Goal: Transaction & Acquisition: Purchase product/service

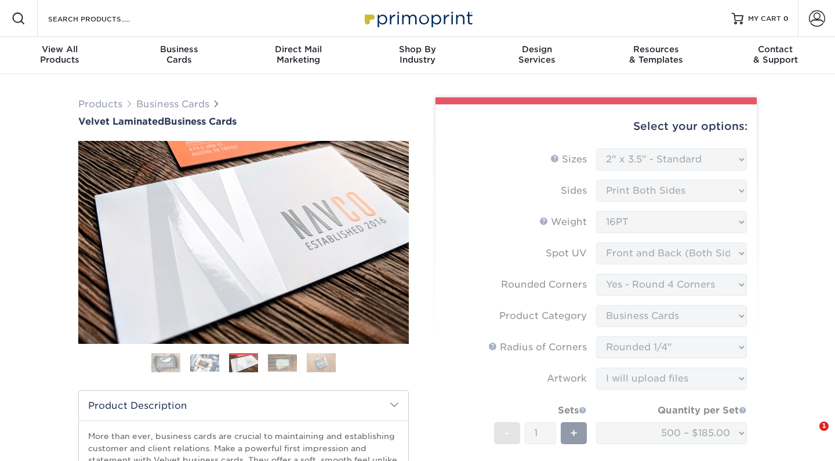
select select "2.00x3.50"
select select "7672df9e-0e0a-464d-8e1f-920c575e4da3"
select select "3b5148f1-0588-4f88-a218-97bcfdce65c1"
select select "479fbfe7-6a0c-4895-8c9a-81739b7486c9"
select select "upload"
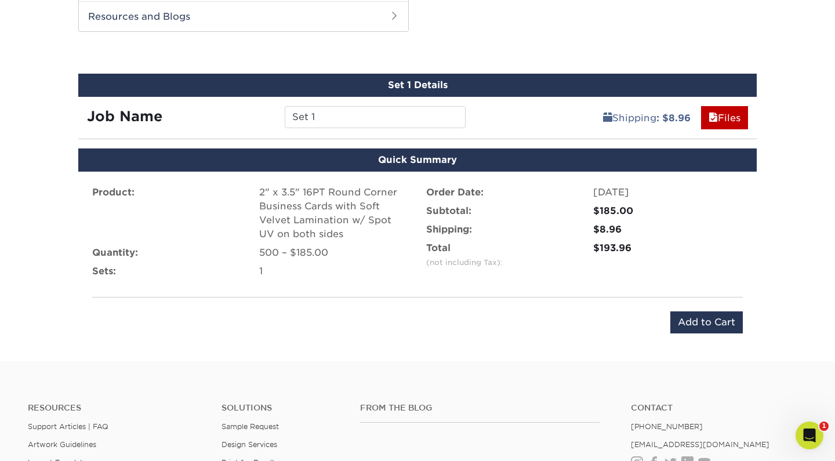
scroll to position [757, 0]
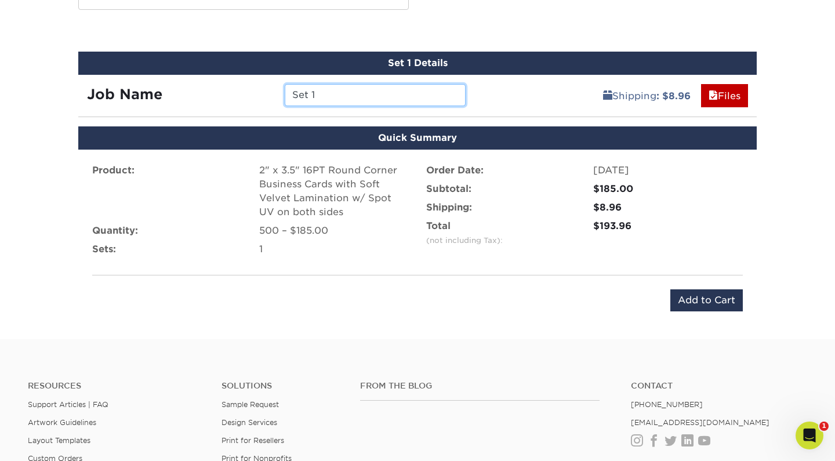
click at [427, 89] on input "Set 1" at bounding box center [375, 95] width 180 height 22
type input "[PERSON_NAME]"
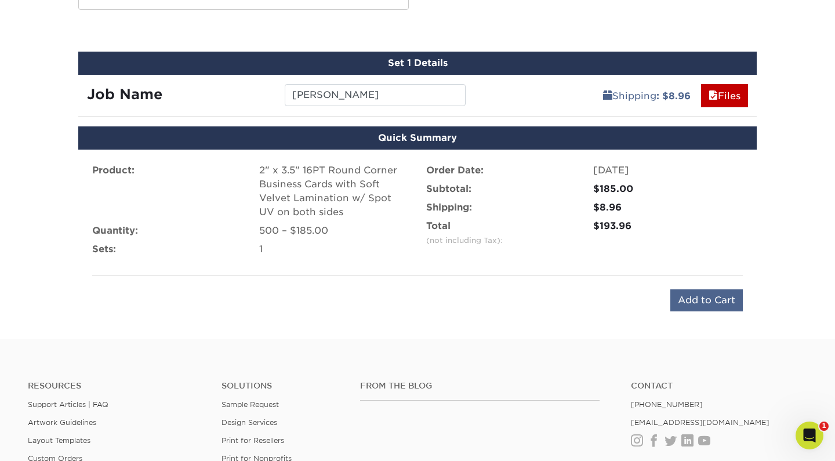
click at [689, 293] on input "Add to Cart" at bounding box center [706, 300] width 72 height 22
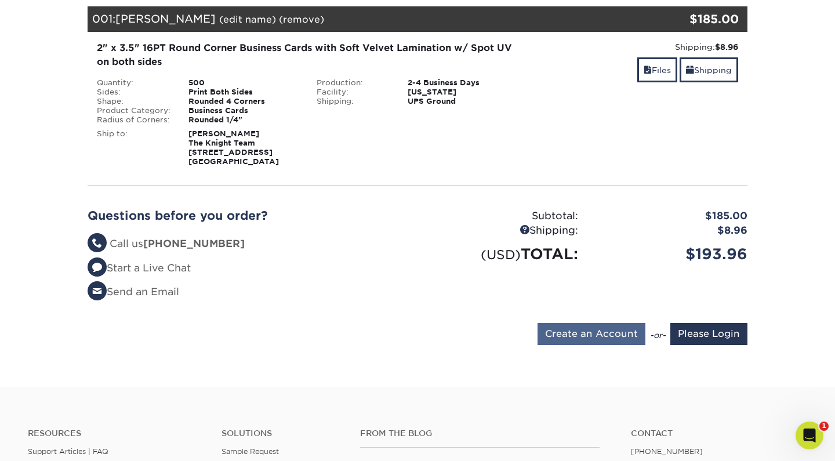
scroll to position [173, 0]
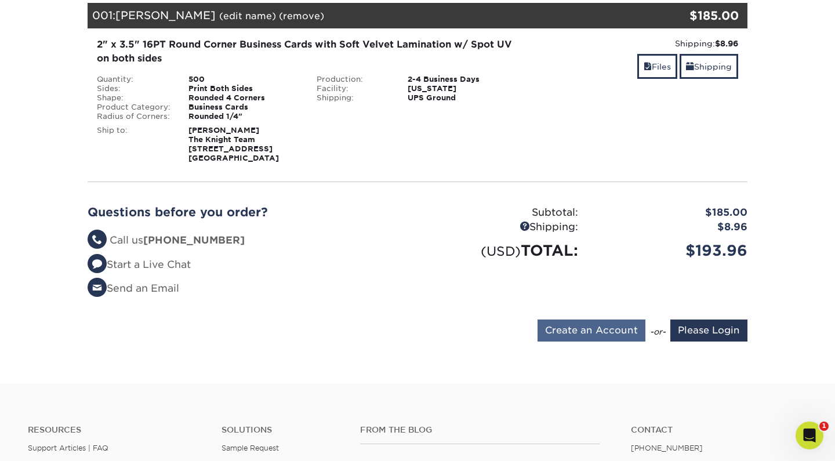
click at [609, 326] on input "Create an Account" at bounding box center [591, 330] width 108 height 22
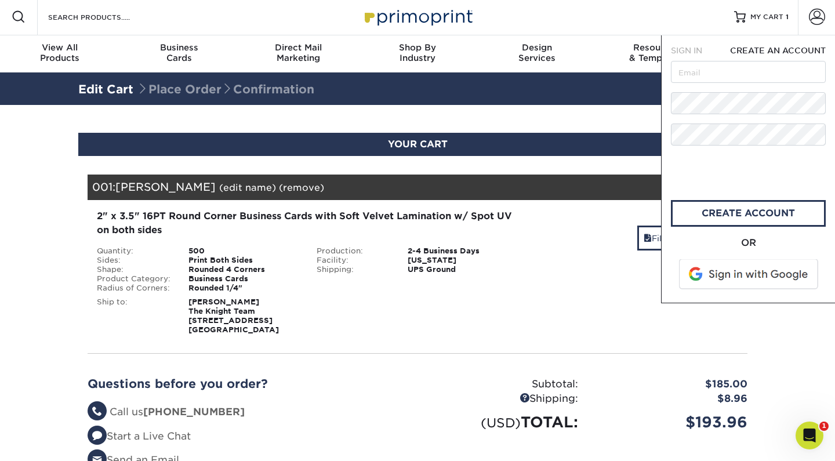
scroll to position [0, 0]
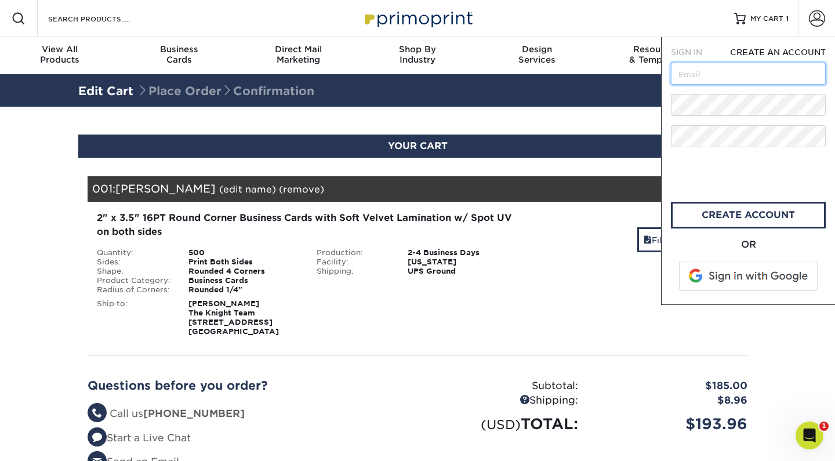
click at [694, 78] on input "text" at bounding box center [748, 74] width 155 height 22
type input "malory@tktrealtors.com"
click at [704, 214] on link "create account" at bounding box center [748, 215] width 155 height 27
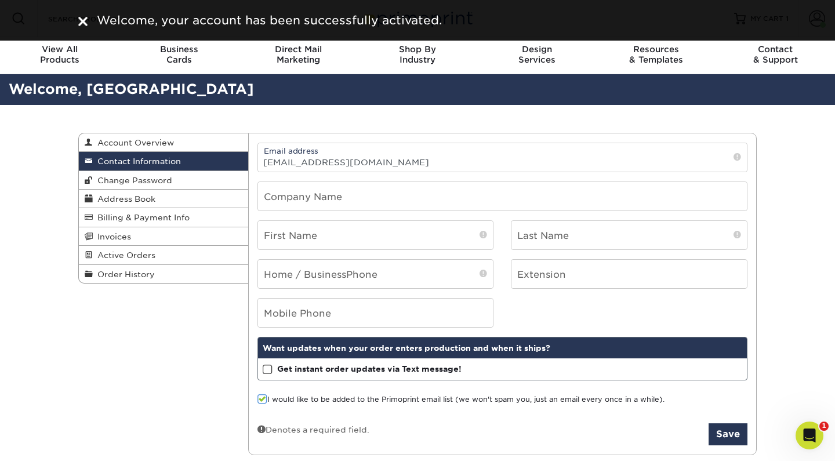
scroll to position [7, 0]
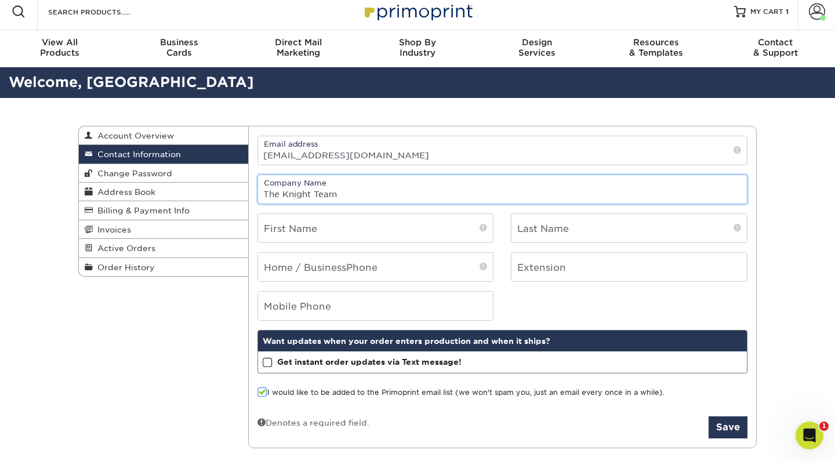
type input "The Knight Team"
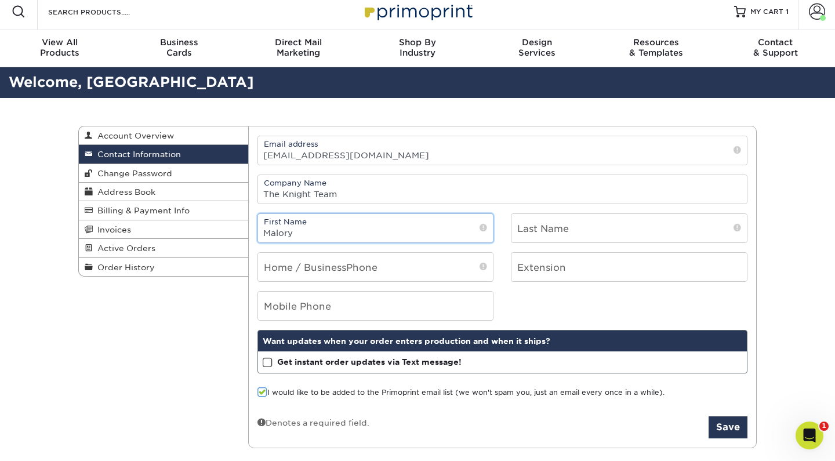
type input "Malory"
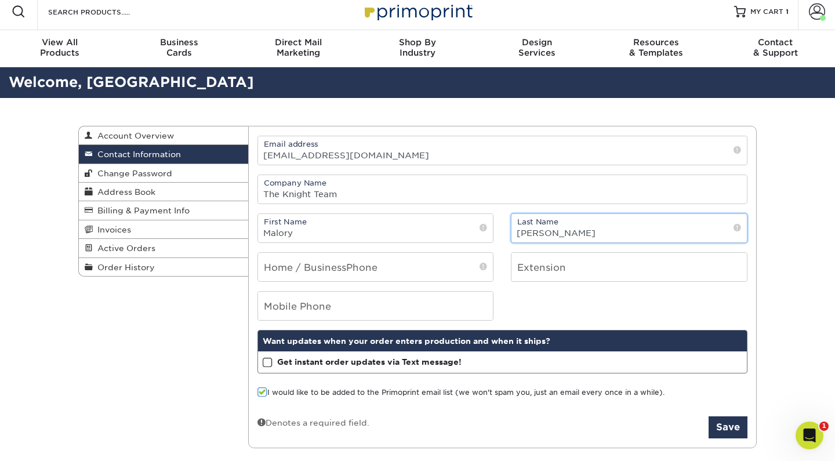
type input "Sykes"
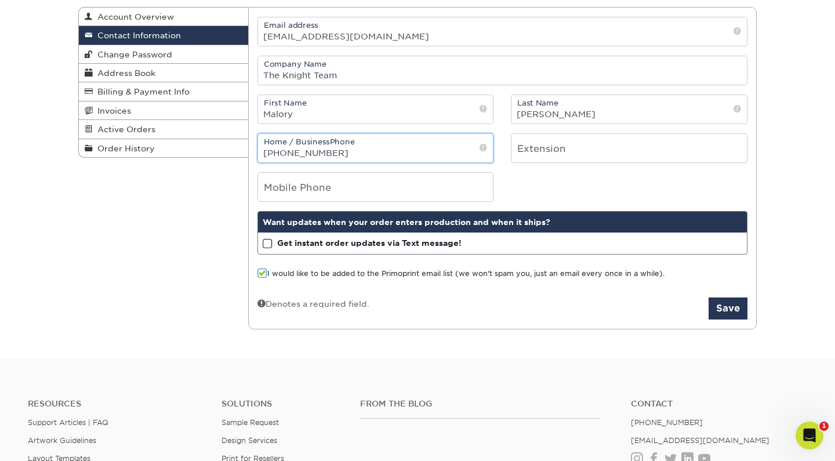
scroll to position [129, 0]
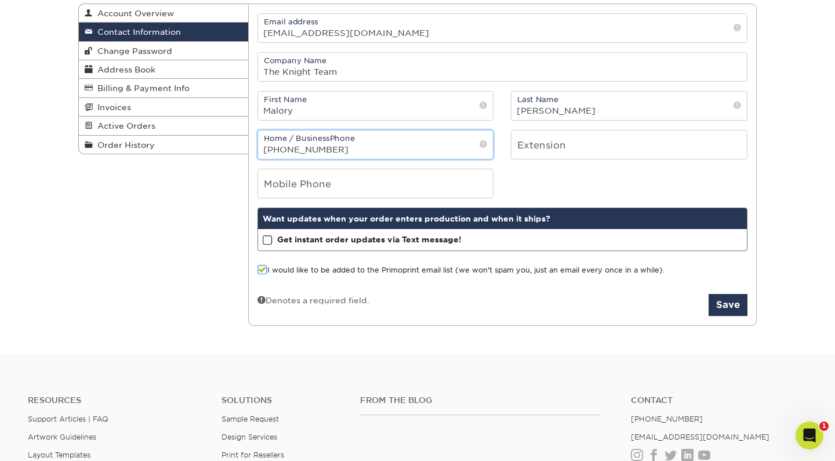
type input "419-680-0713"
click at [270, 241] on span at bounding box center [268, 240] width 10 height 11
click at [0, 0] on input "Get instant order updates via Text message!" at bounding box center [0, 0] width 0 height 0
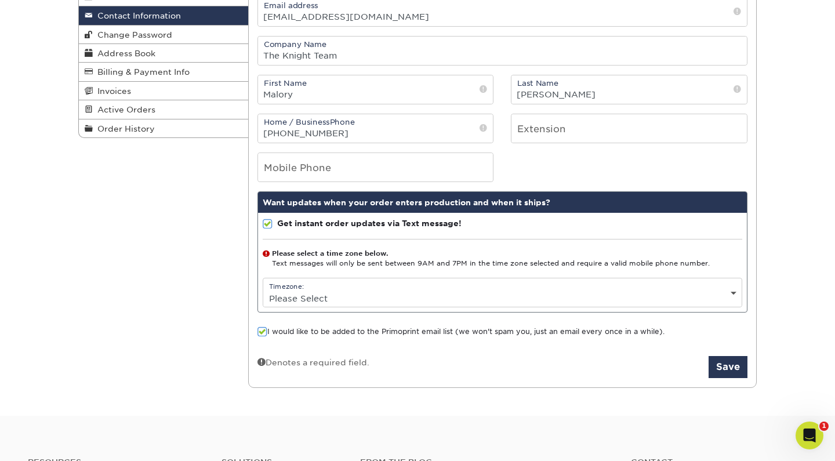
scroll to position [146, 0]
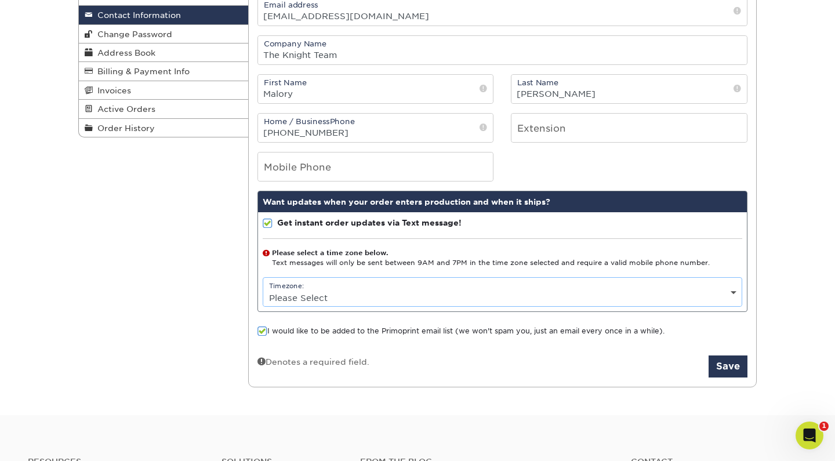
select select "-5.0"
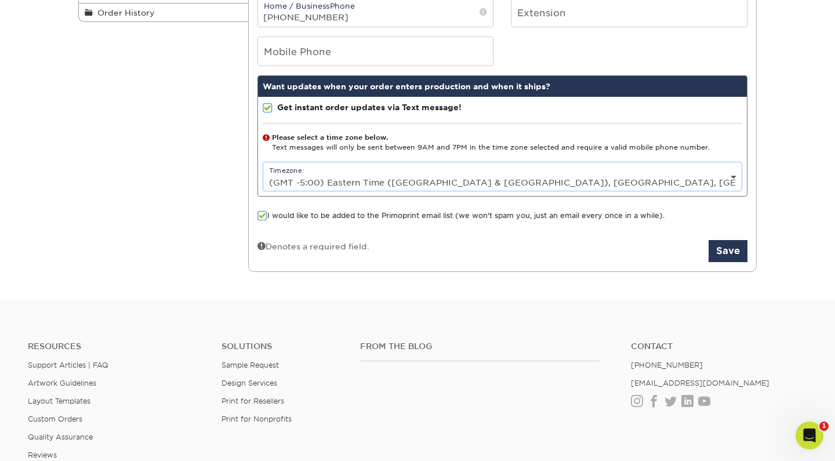
scroll to position [278, 0]
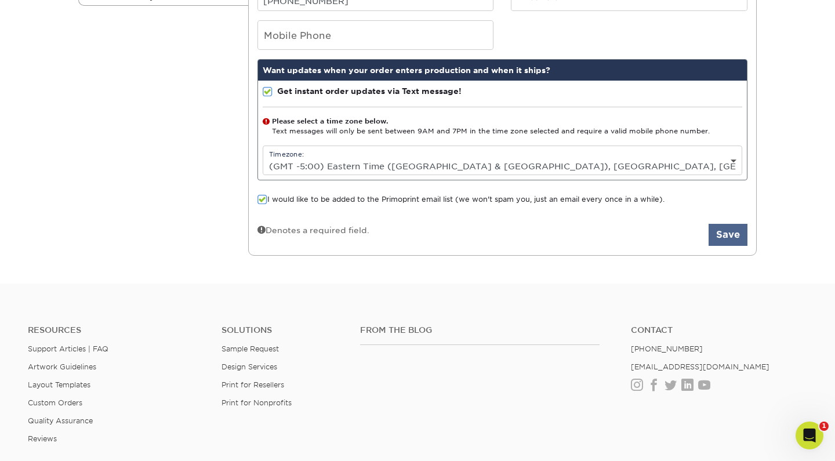
click at [731, 236] on button "Save" at bounding box center [727, 235] width 39 height 22
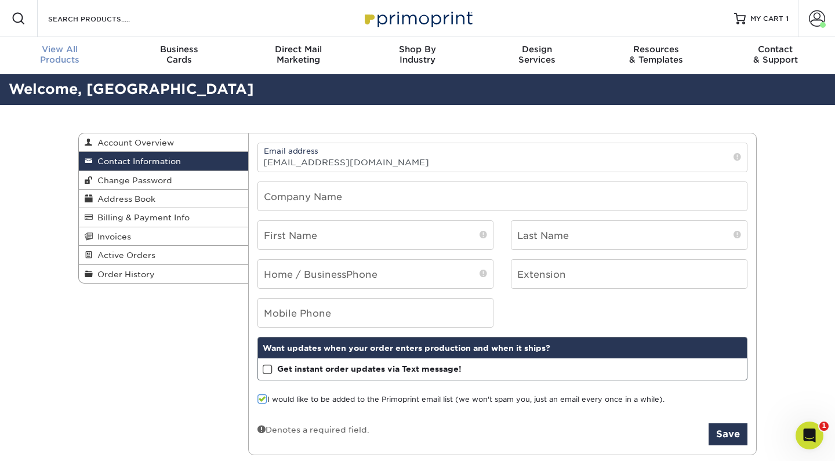
click at [61, 46] on span "View All" at bounding box center [59, 49] width 119 height 10
